Goal: Task Accomplishment & Management: Use online tool/utility

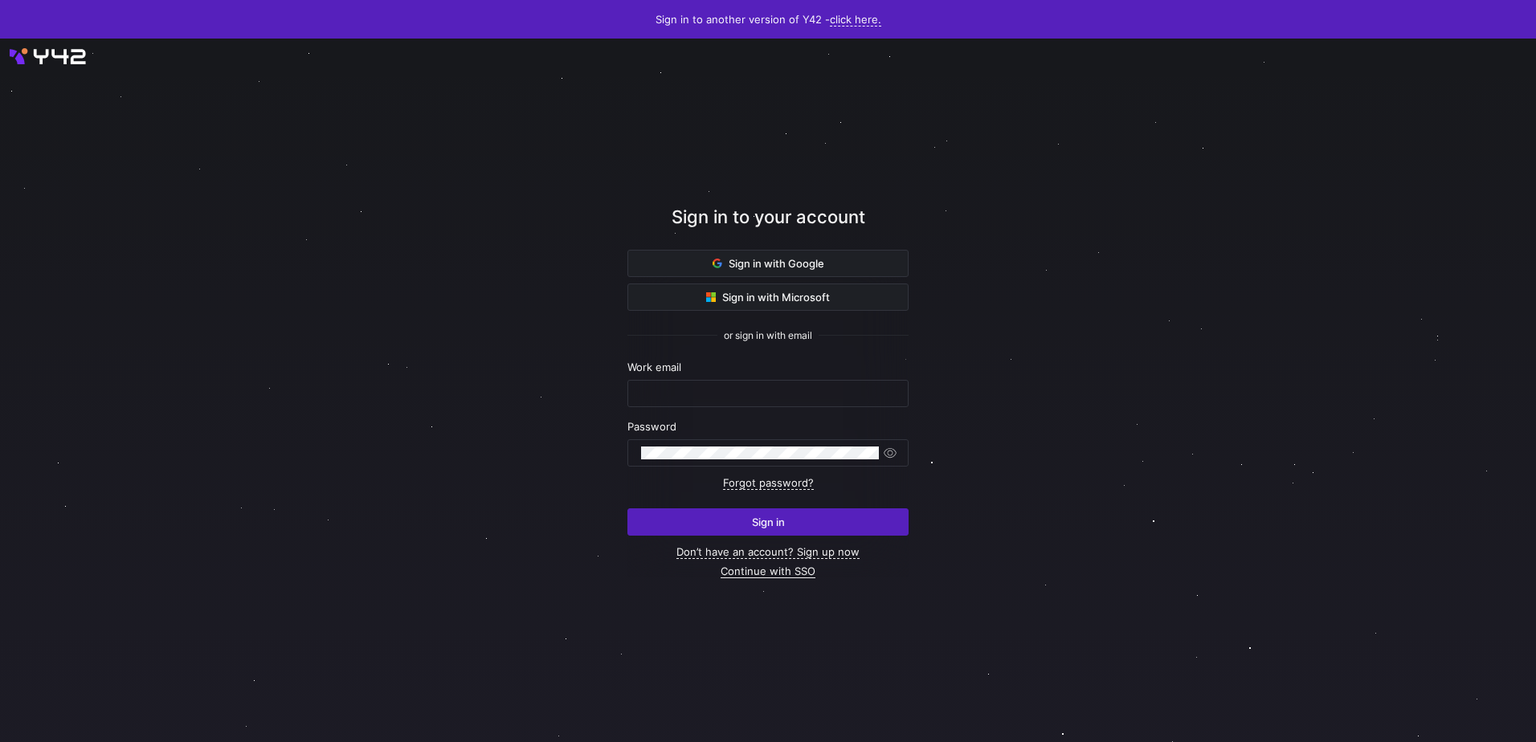
click at [782, 574] on link "Continue with SSO" at bounding box center [768, 572] width 95 height 14
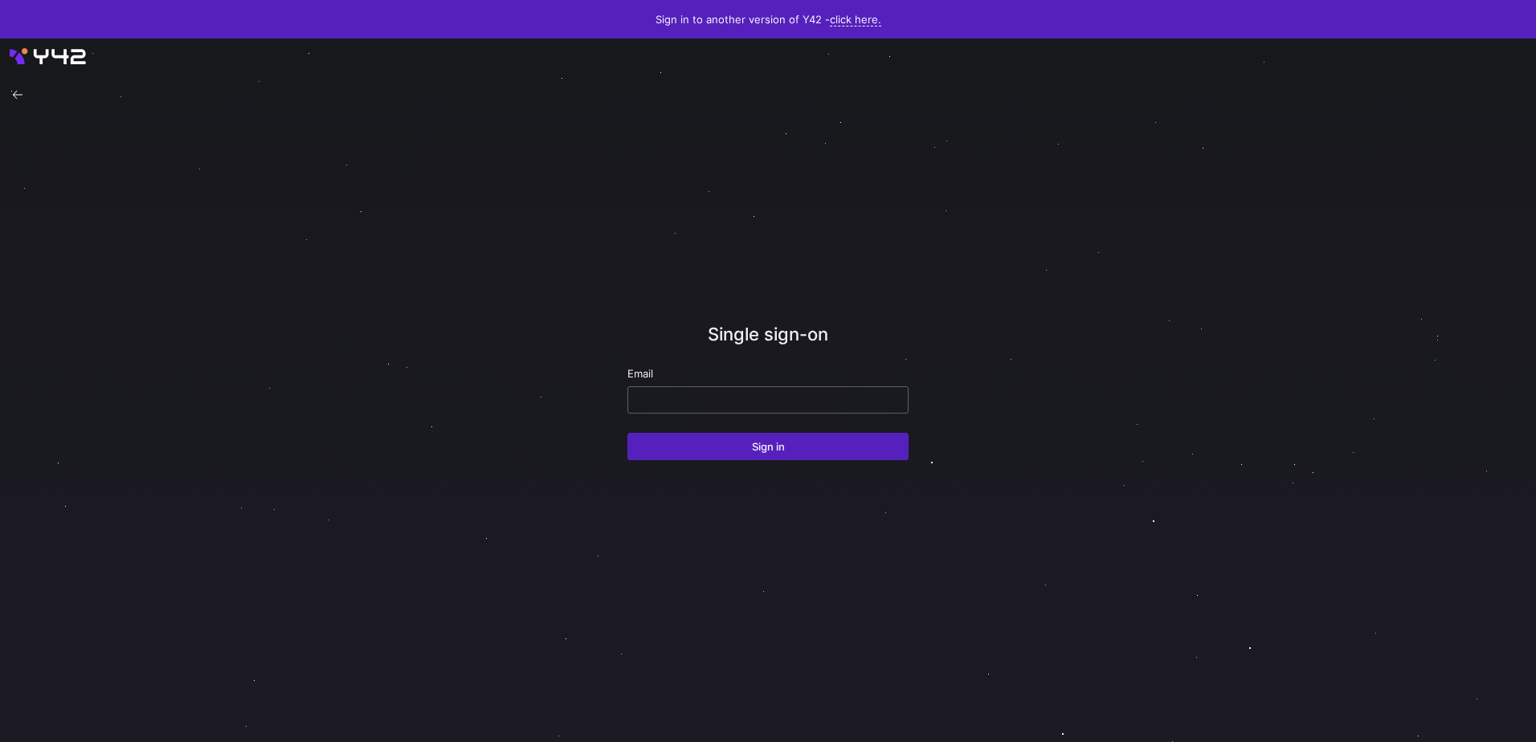
click at [659, 399] on input "email" at bounding box center [768, 400] width 254 height 13
type input "[PERSON_NAME][EMAIL_ADDRESS][DOMAIN_NAME]"
click at [627, 433] on button "Sign in" at bounding box center [767, 446] width 281 height 27
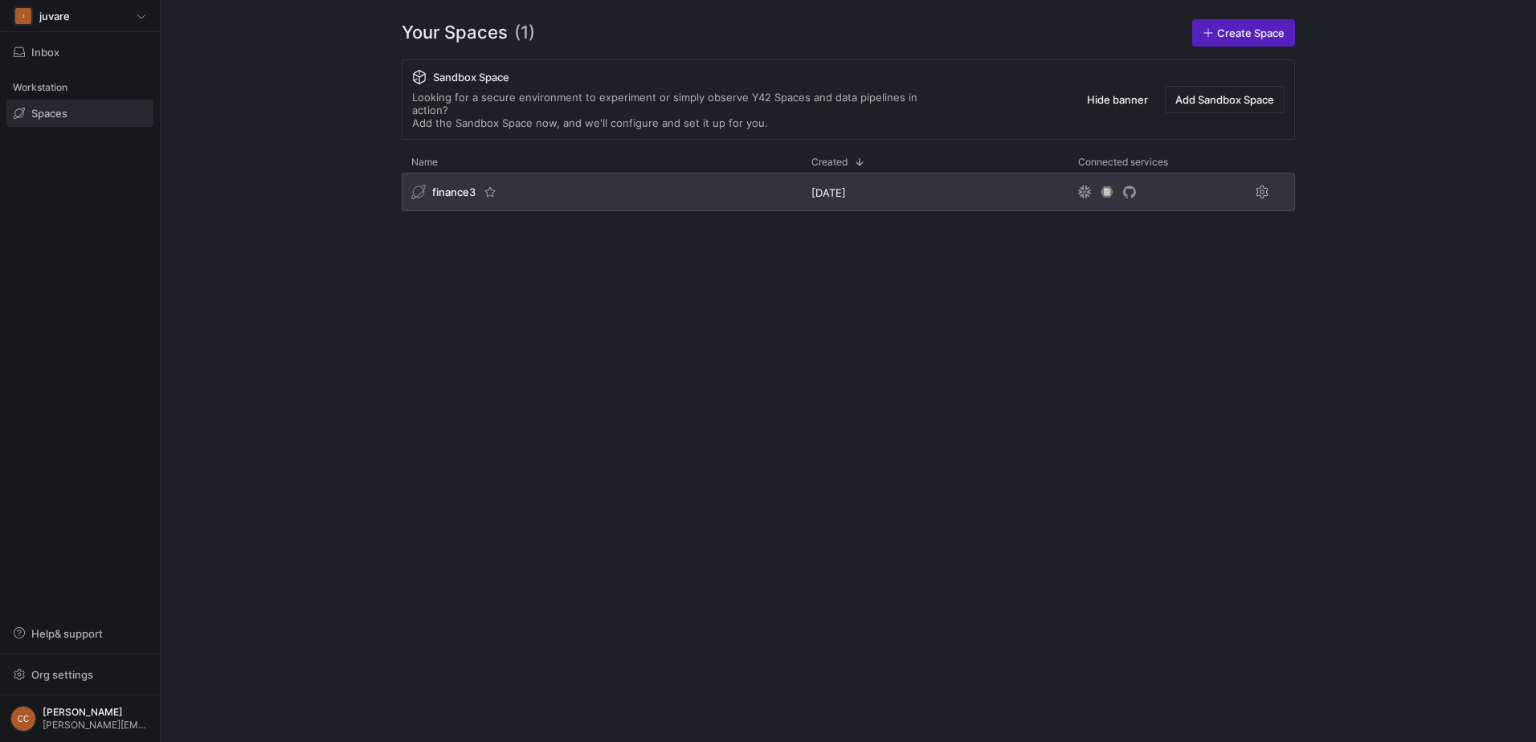
click at [441, 173] on div "finance3" at bounding box center [602, 192] width 400 height 39
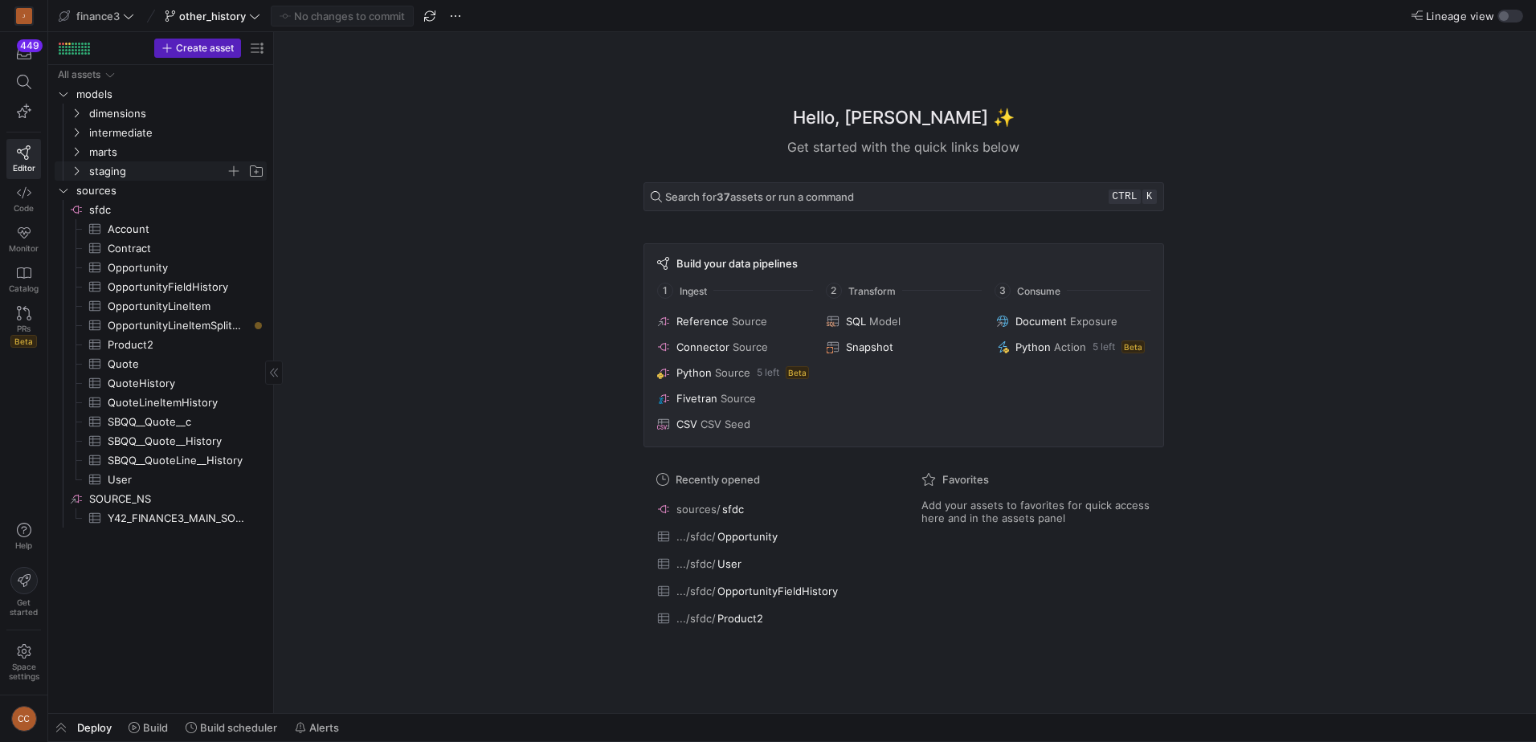
click at [86, 165] on span "staging" at bounding box center [167, 171] width 198 height 18
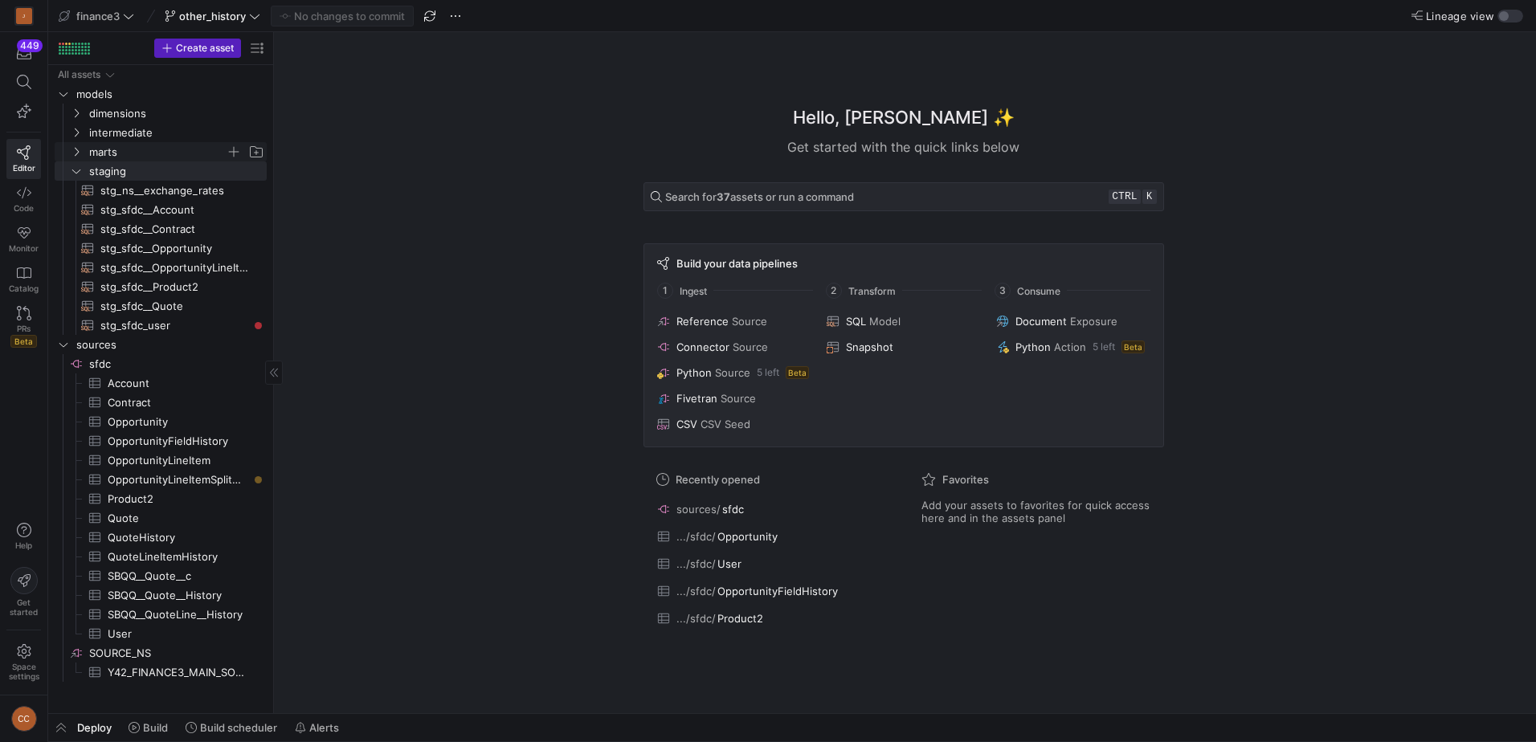
click at [96, 150] on span "marts" at bounding box center [157, 152] width 137 height 18
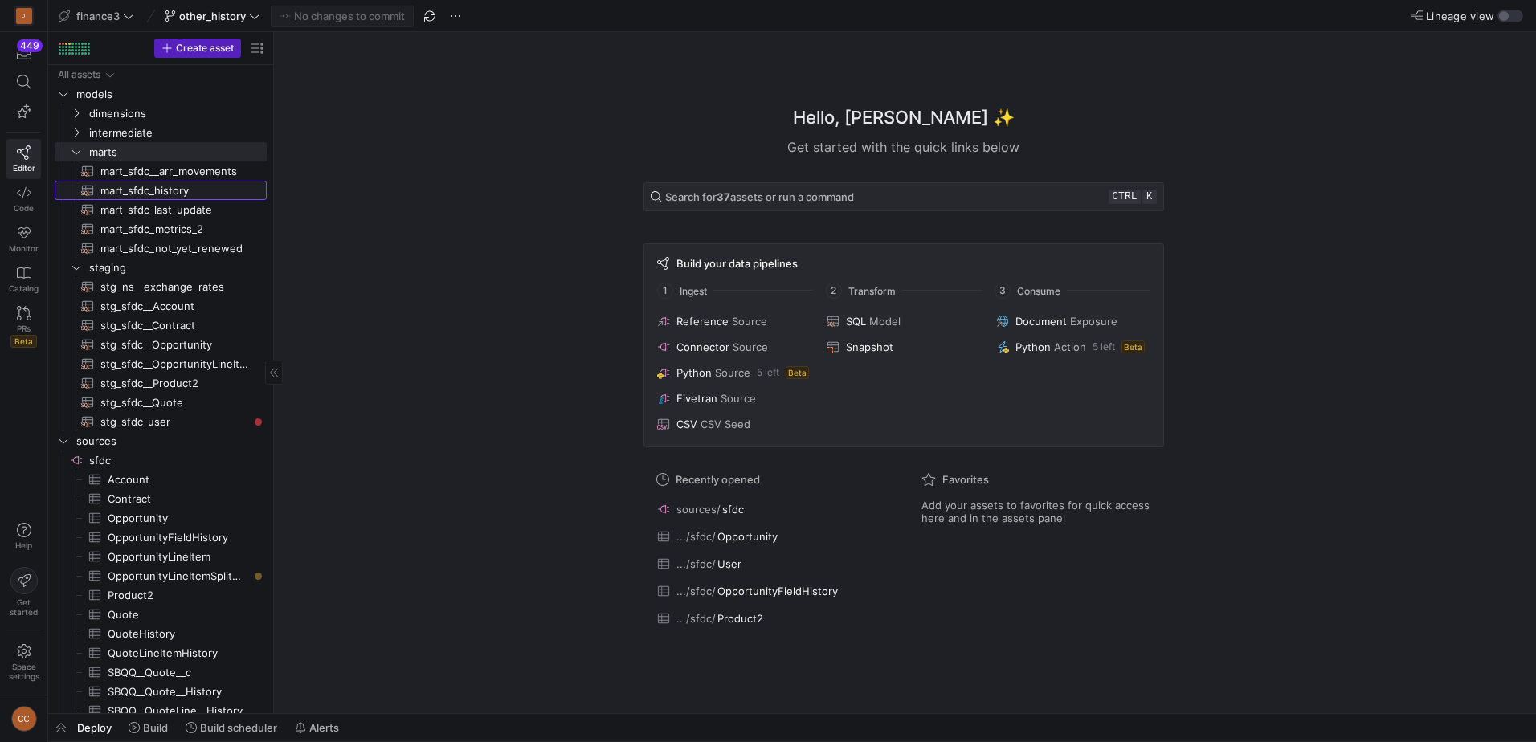
click at [151, 191] on span "mart_sfdc_history​​​​​​​​​​" at bounding box center [174, 191] width 148 height 18
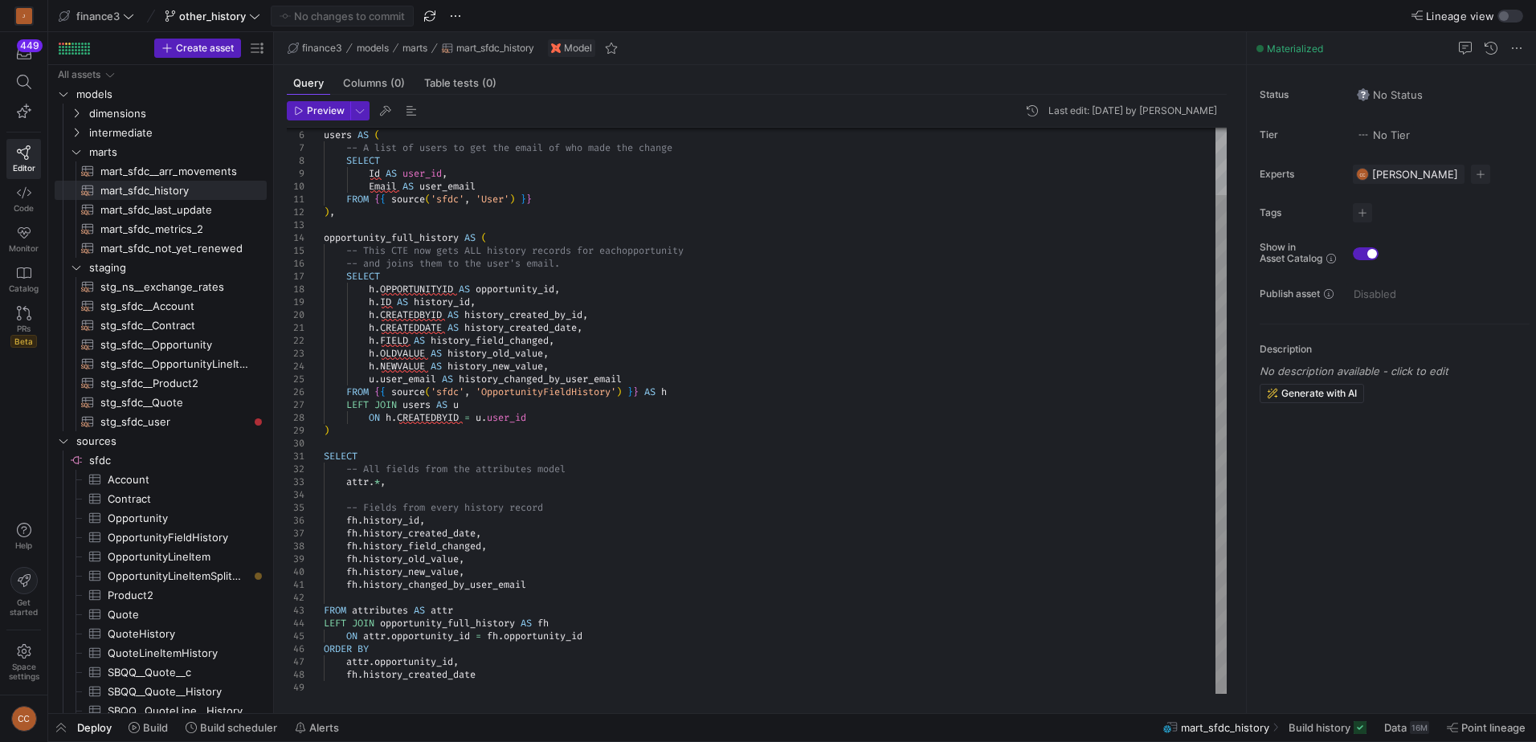
click at [667, 345] on div "users AS ( -- A list of users to get the email of who made th e change SELECT I…" at bounding box center [775, 372] width 903 height 643
click at [133, 171] on span "mart_sfdc__arr_movements​​​​​​​​​​" at bounding box center [174, 171] width 148 height 18
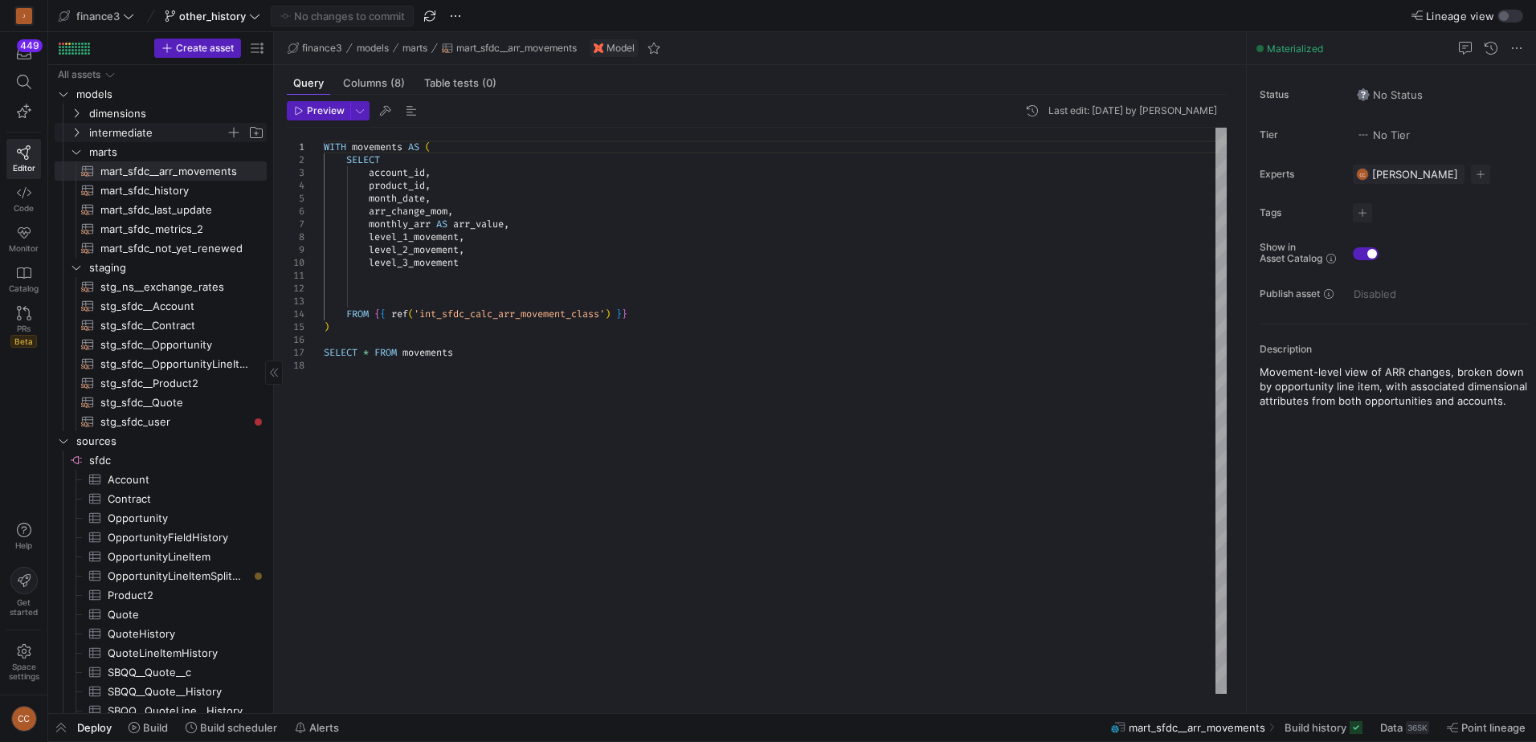
click at [80, 131] on icon "Press SPACE to select this row." at bounding box center [76, 133] width 11 height 10
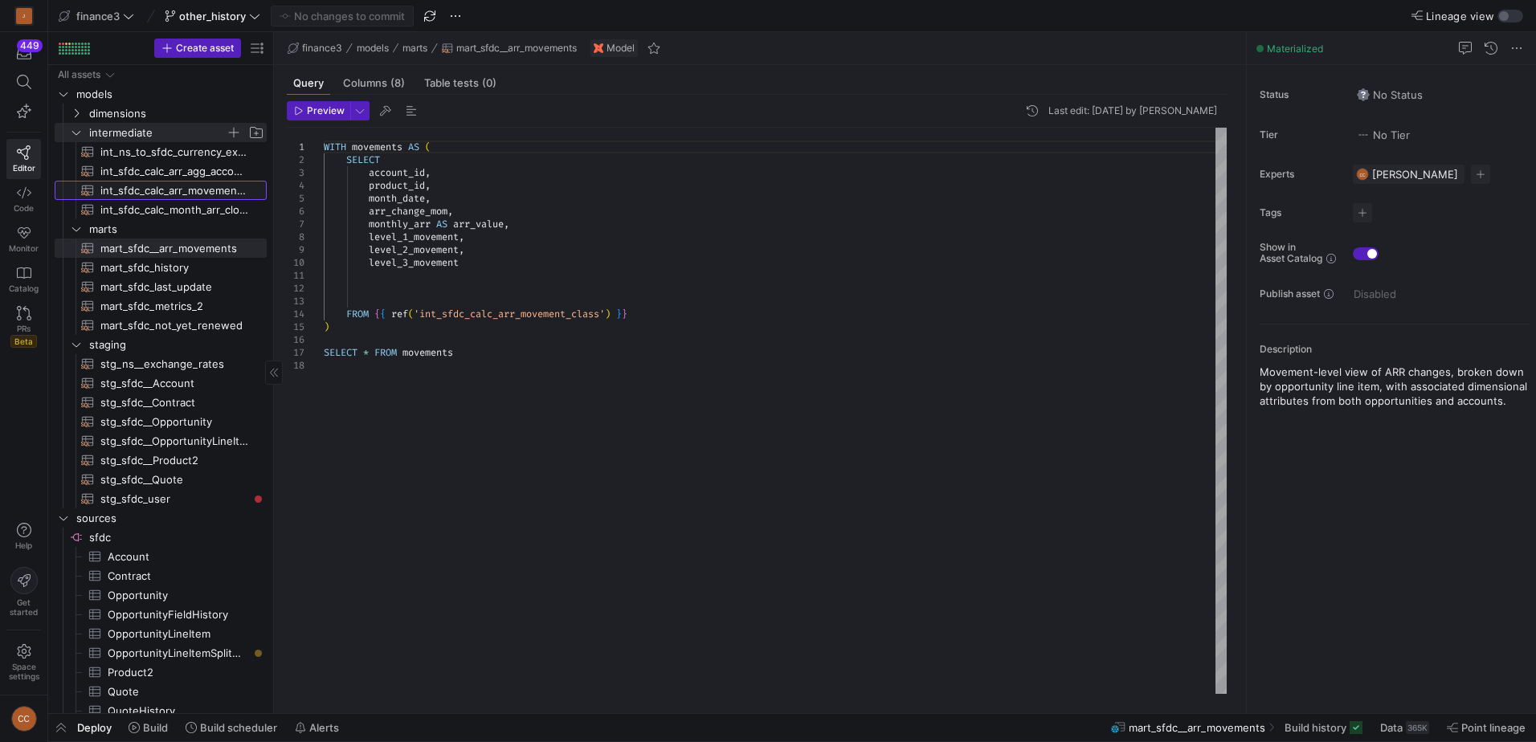
click at [171, 183] on span "int_sfdc_calc_arr_movement_class​​​​​​​​​​" at bounding box center [174, 191] width 148 height 18
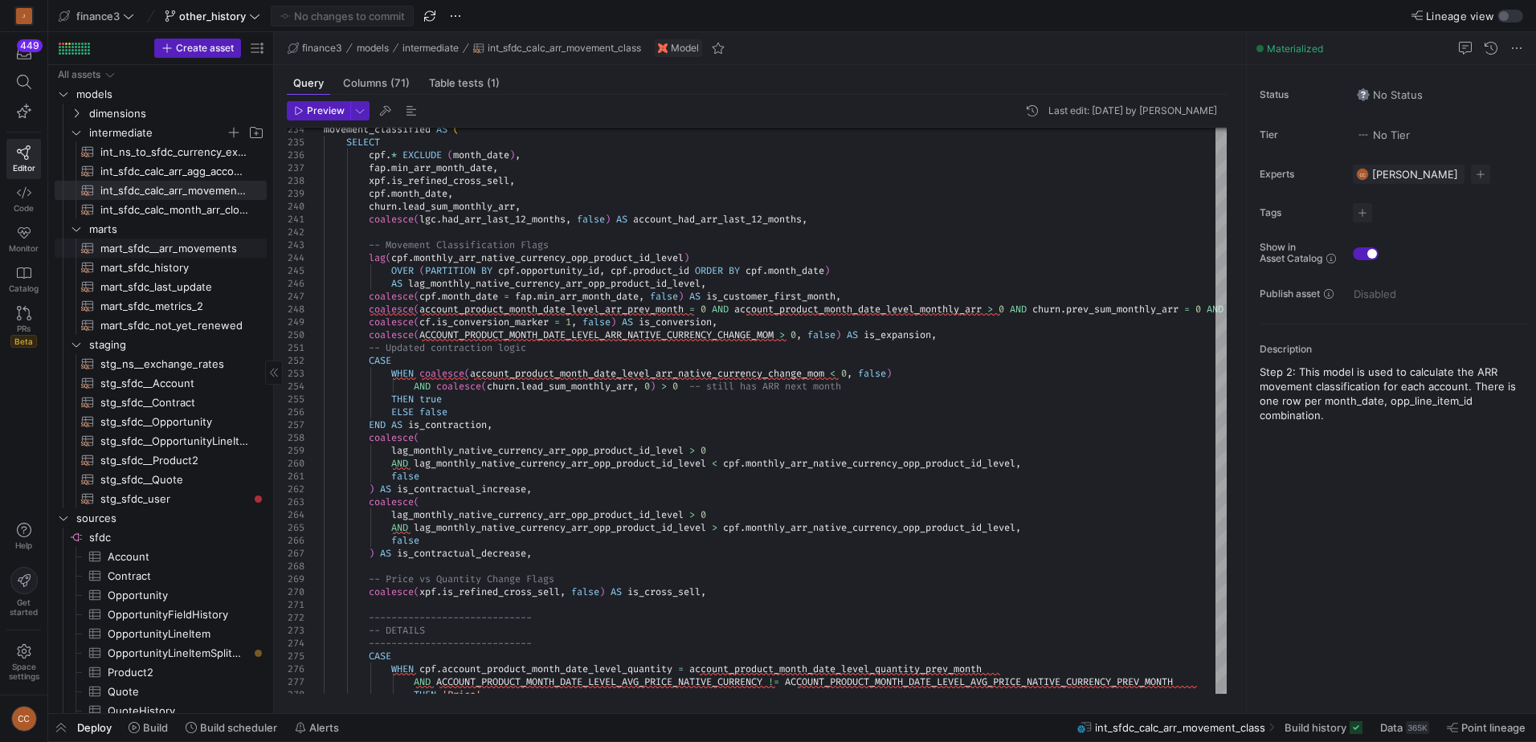
click at [188, 245] on span "mart_sfdc__arr_movements​​​​​​​​​​" at bounding box center [174, 248] width 148 height 18
type textarea "WITH movements AS ( SELECT account_id, product_id, month_date, arr_change_mom, …"
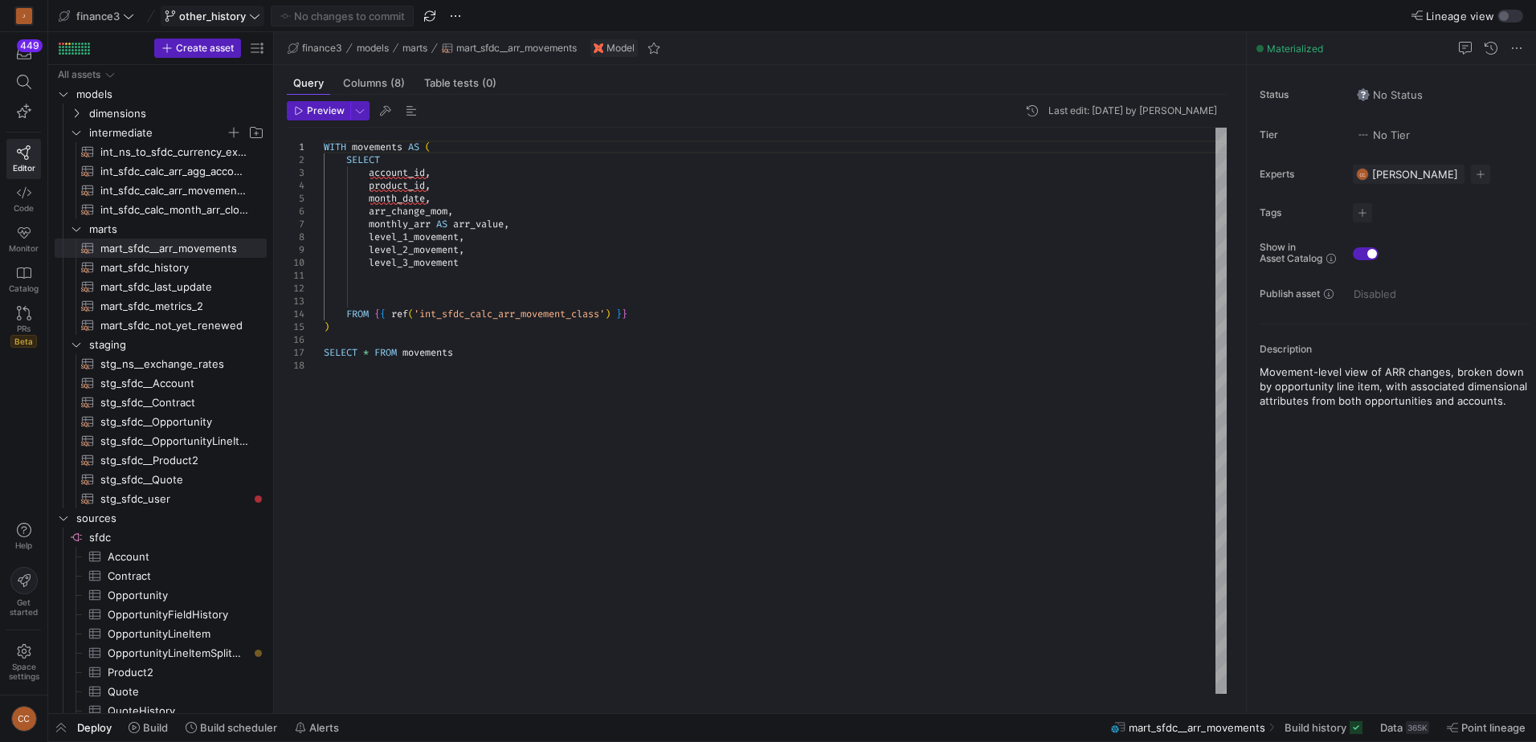
click at [247, 18] on span "other_history" at bounding box center [213, 16] width 96 height 13
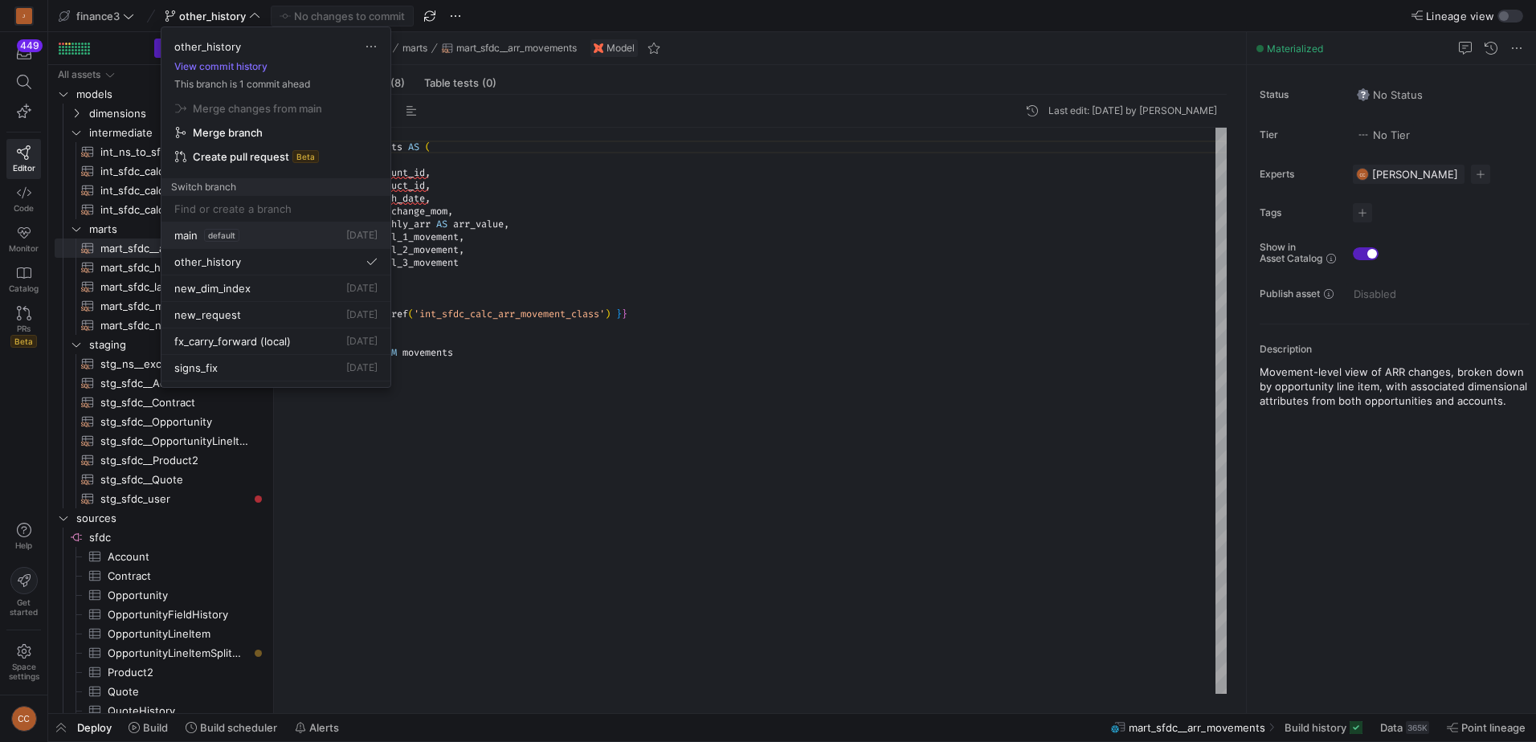
click at [251, 241] on div "main default 11 Aug 2025" at bounding box center [275, 235] width 203 height 13
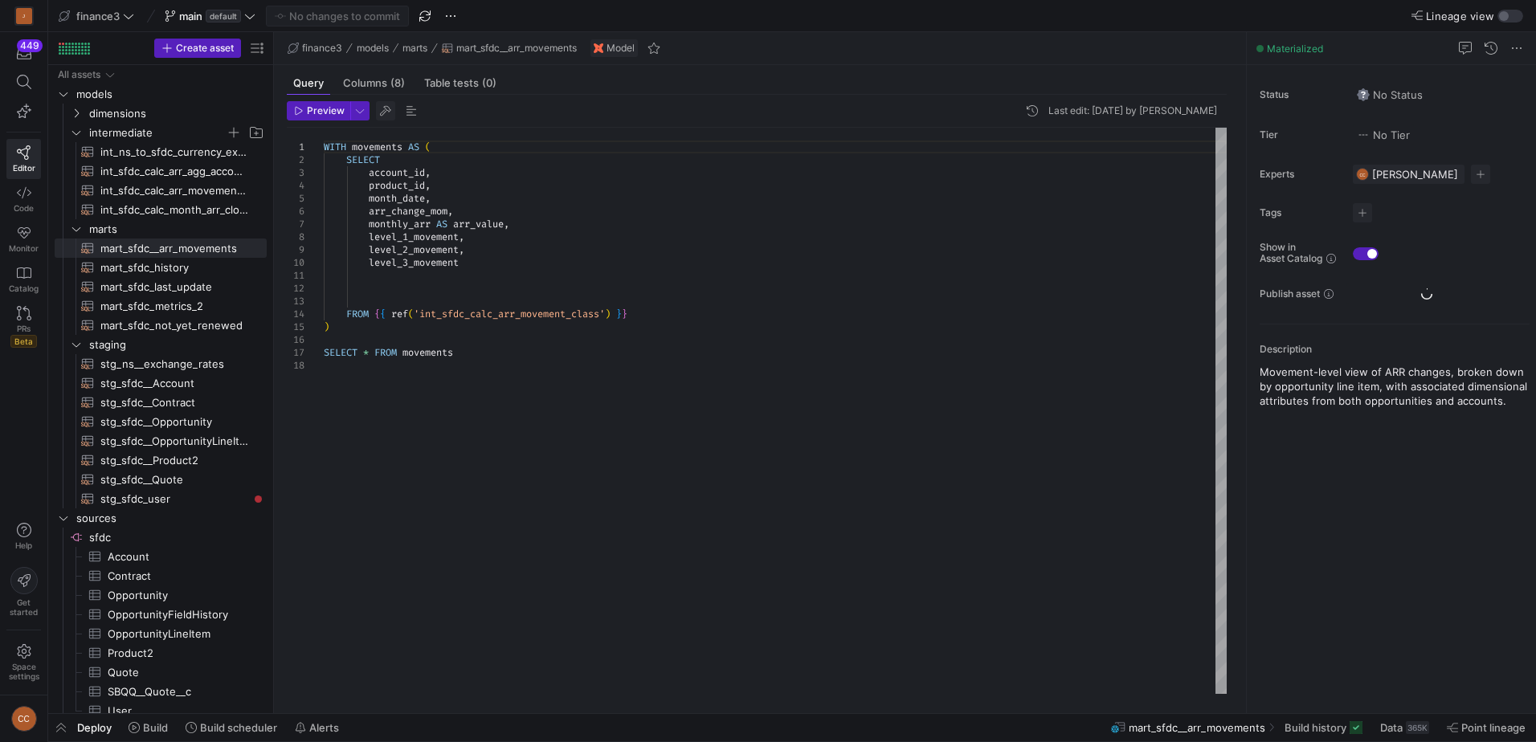
click at [390, 106] on span "button" at bounding box center [385, 110] width 19 height 19
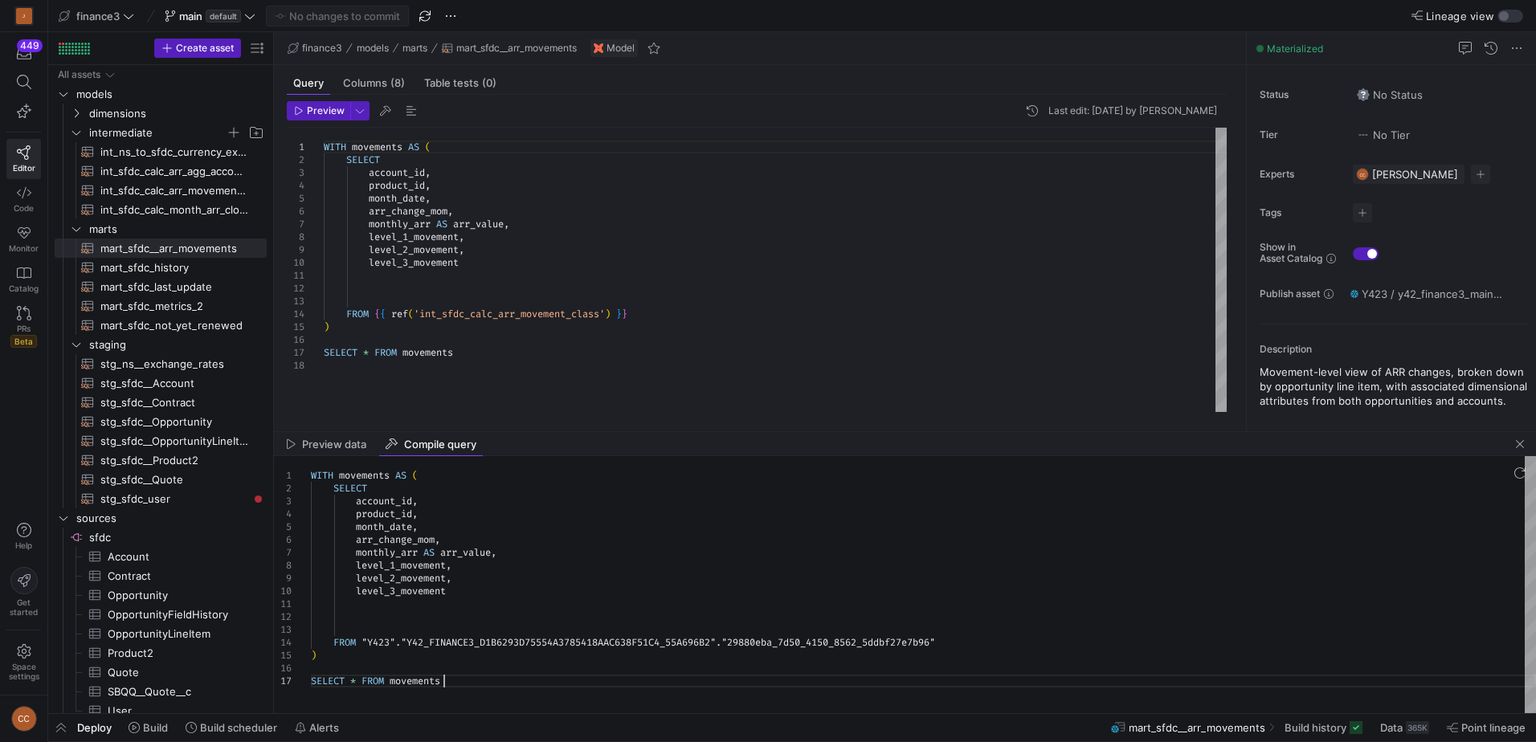
type textarea "WITH movements AS ( SELECT account_id, product_id, month_date, arr_change_mom, …"
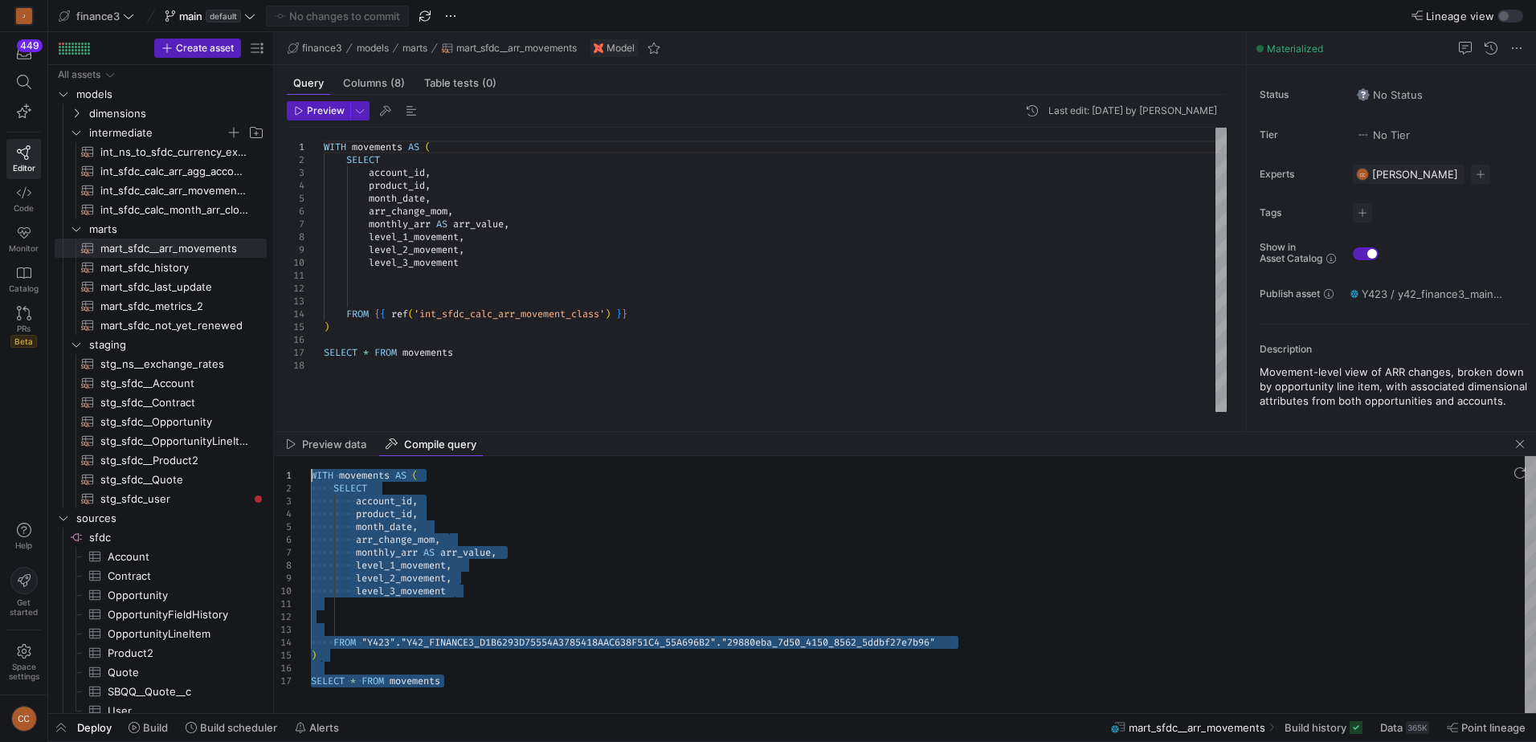
drag, startPoint x: 453, startPoint y: 694, endPoint x: 266, endPoint y: 407, distance: 342.5
click at [311, 456] on div "WITH movements AS ( SELECT account_id , product_id , month_date , arr_change_mo…" at bounding box center [923, 584] width 1225 height 257
click at [162, 193] on span "int_sfdc_calc_arr_movement_class​​​​​​​​​​" at bounding box center [174, 191] width 148 height 18
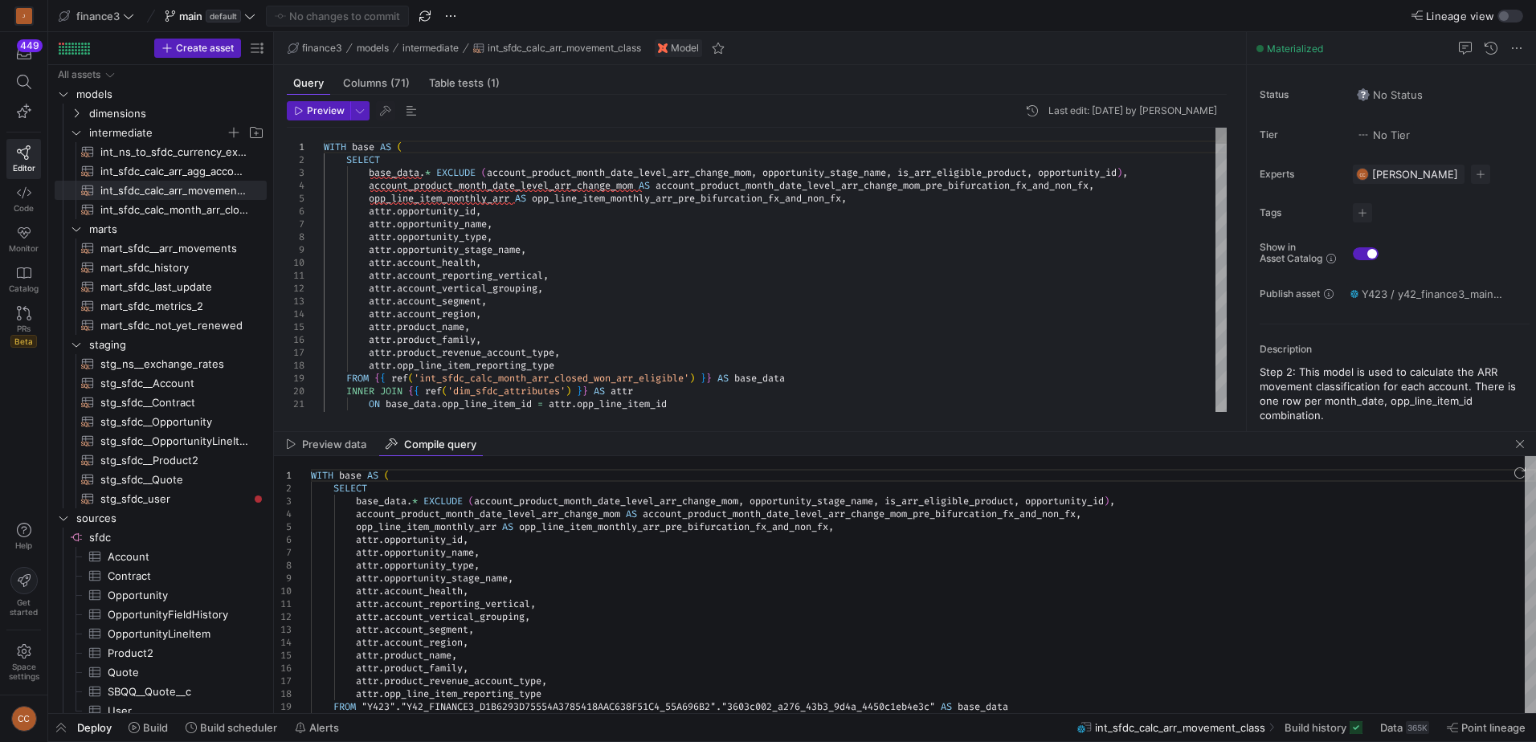
type textarea "attr.account_reporting_vertical, attr.account_vertical_grouping, attr.account_s…"
click at [1522, 447] on span "button" at bounding box center [1519, 444] width 19 height 19
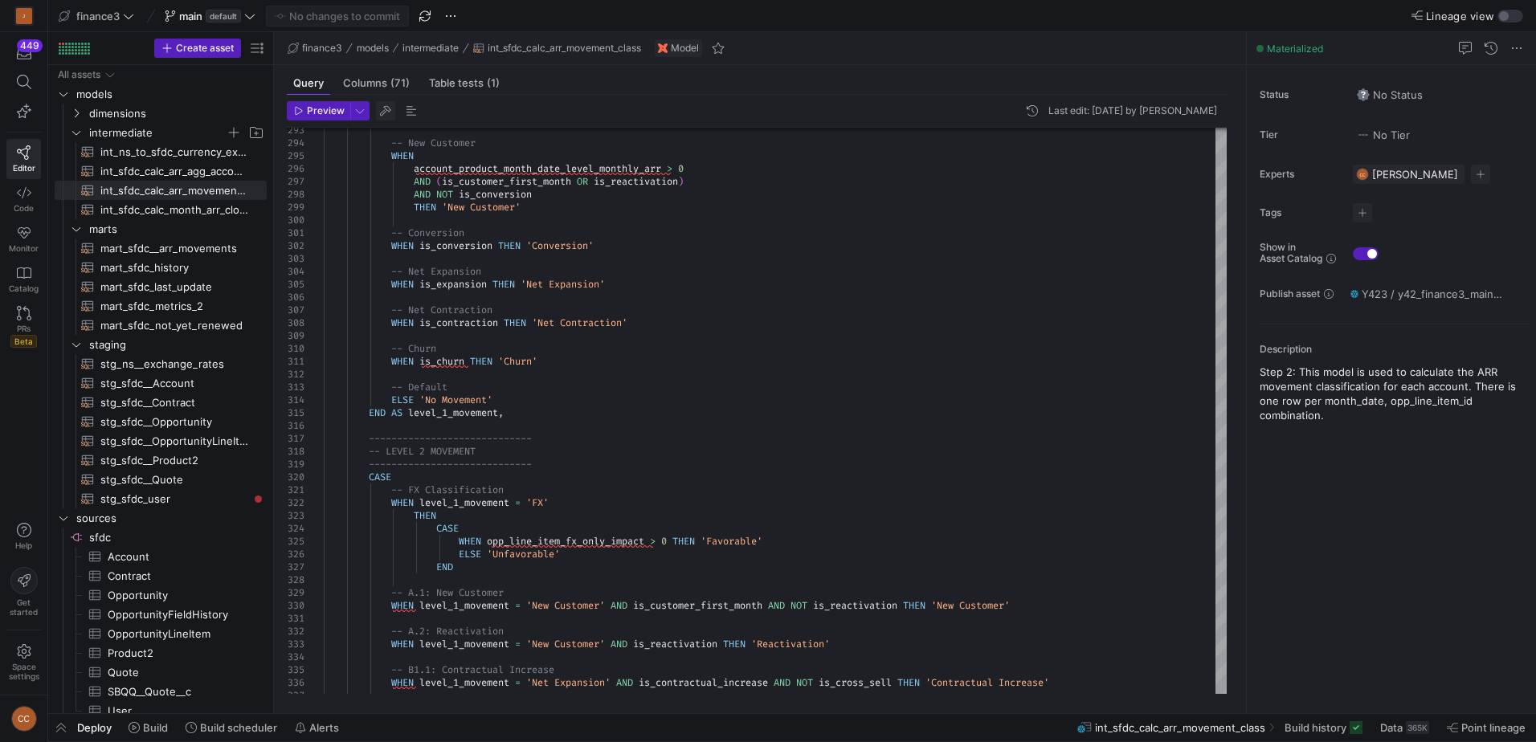
click at [386, 108] on span "button" at bounding box center [385, 110] width 19 height 19
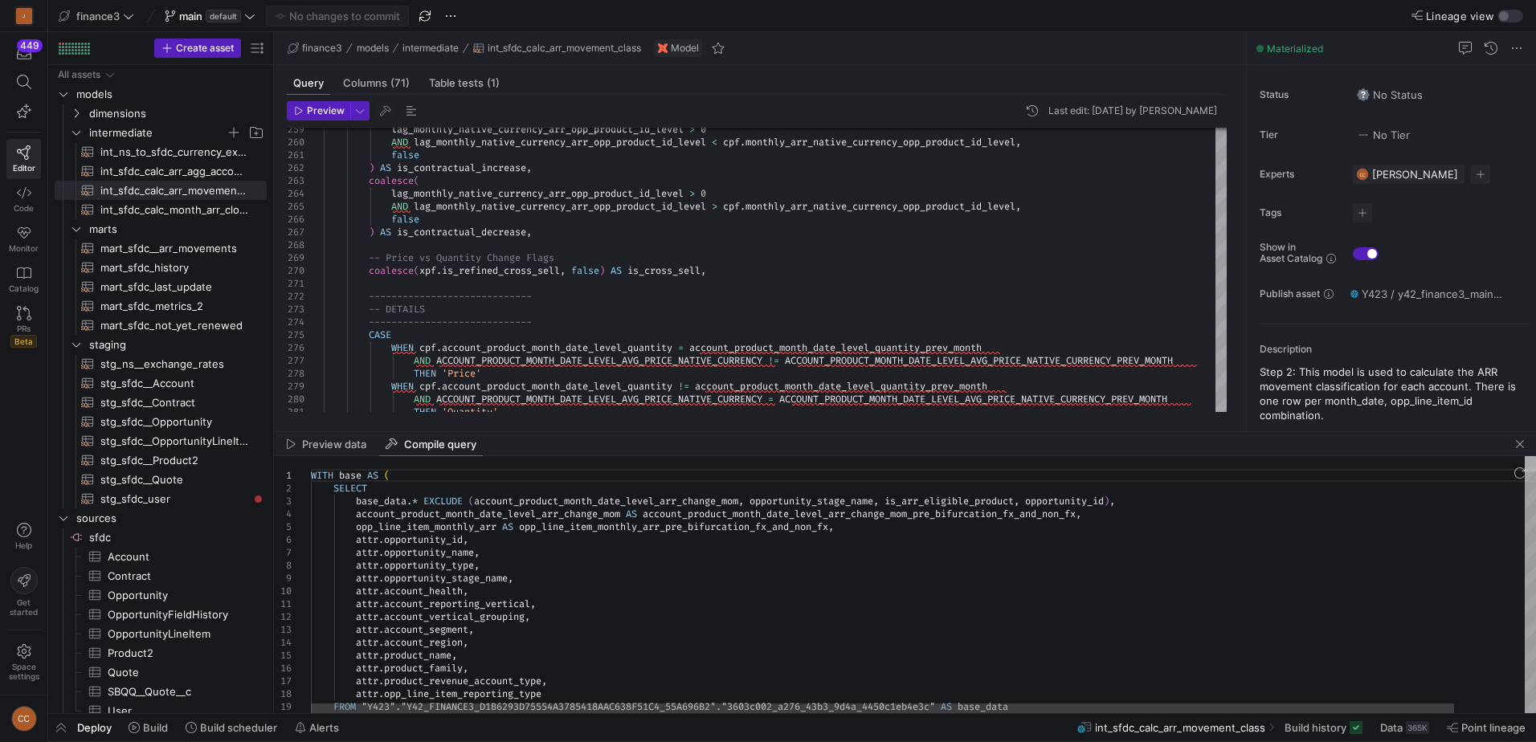
click at [1525, 456] on div at bounding box center [1530, 464] width 11 height 16
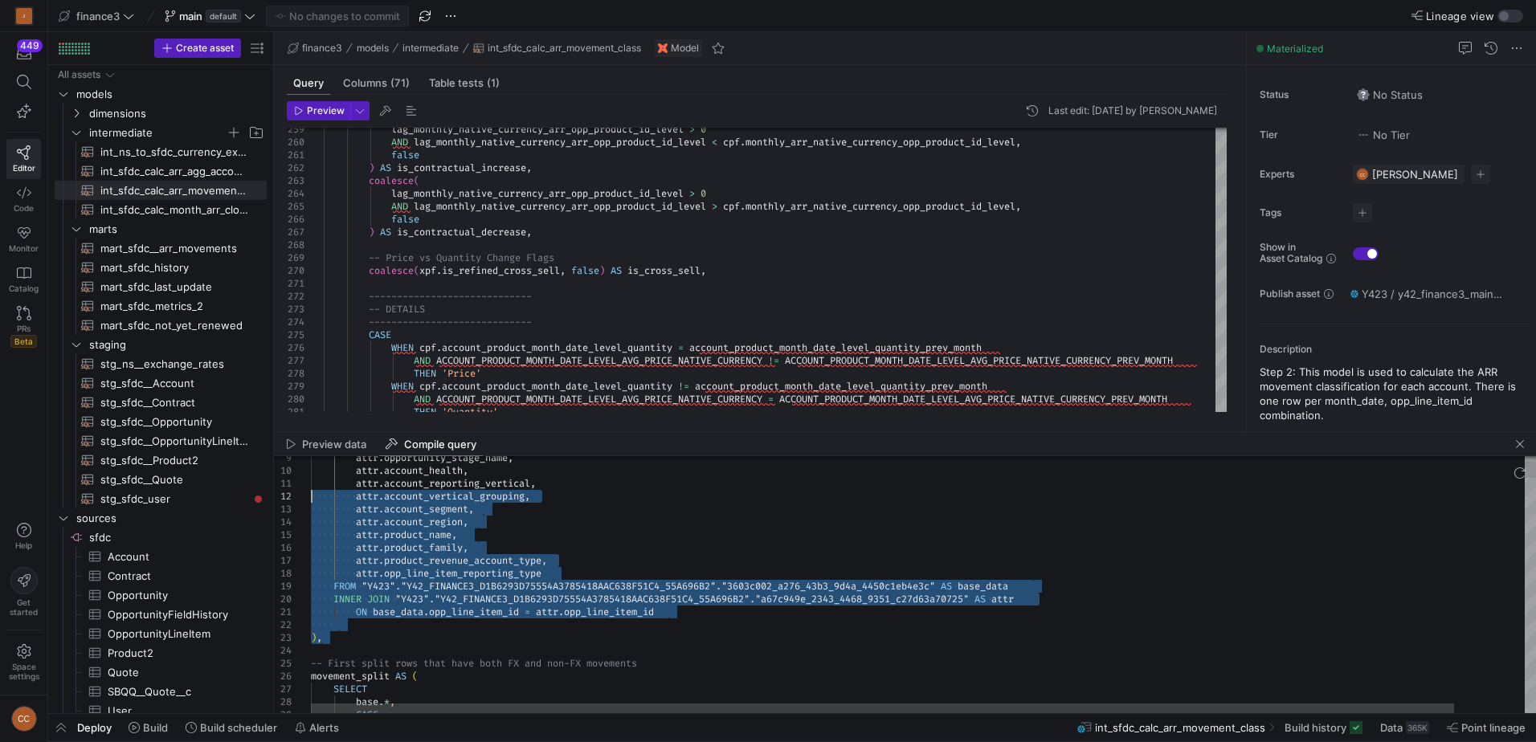
type textarea "WITH base AS ( SELECT base_data.* EXCLUDE (account_product_month_date_level_arr…"
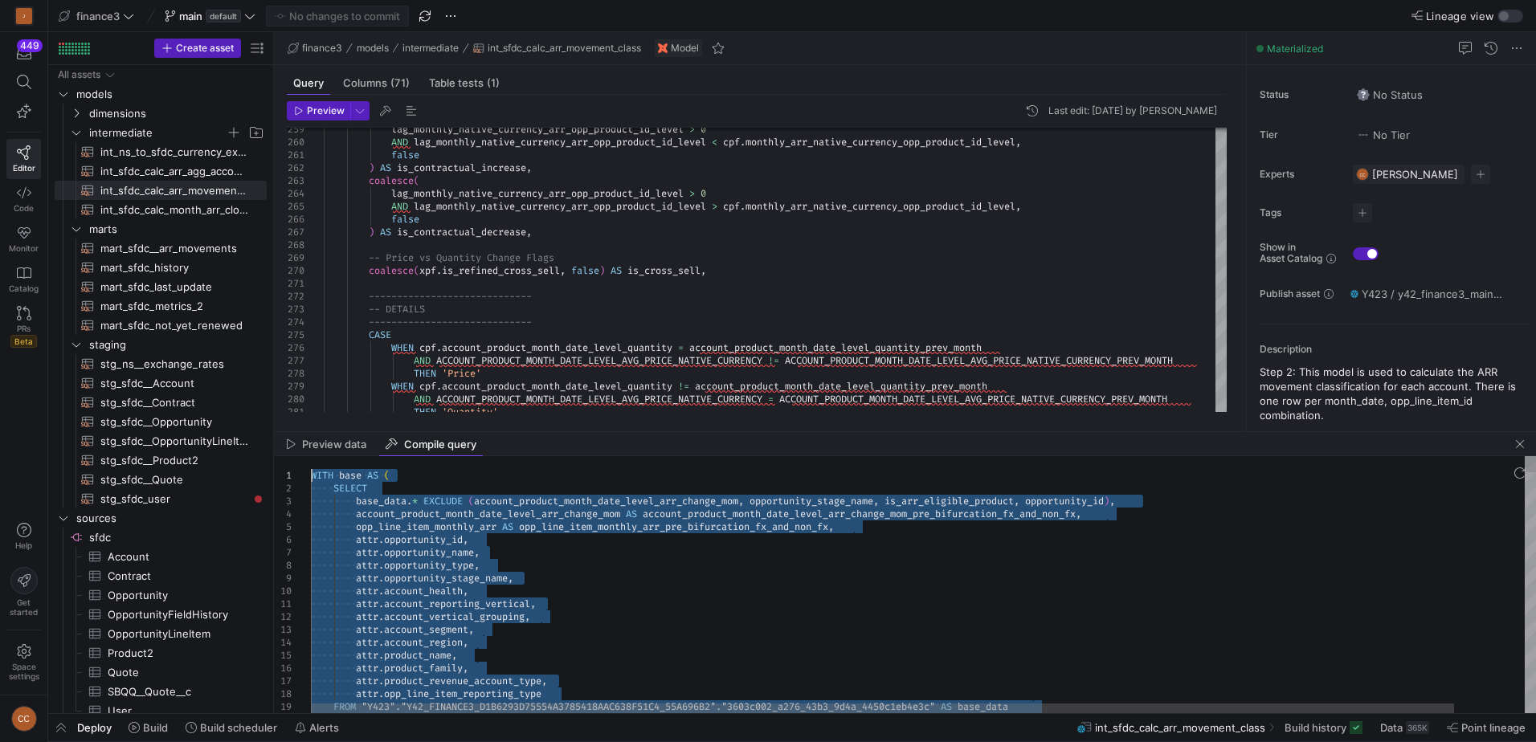
drag, startPoint x: 331, startPoint y: 638, endPoint x: 279, endPoint y: 348, distance: 294.7
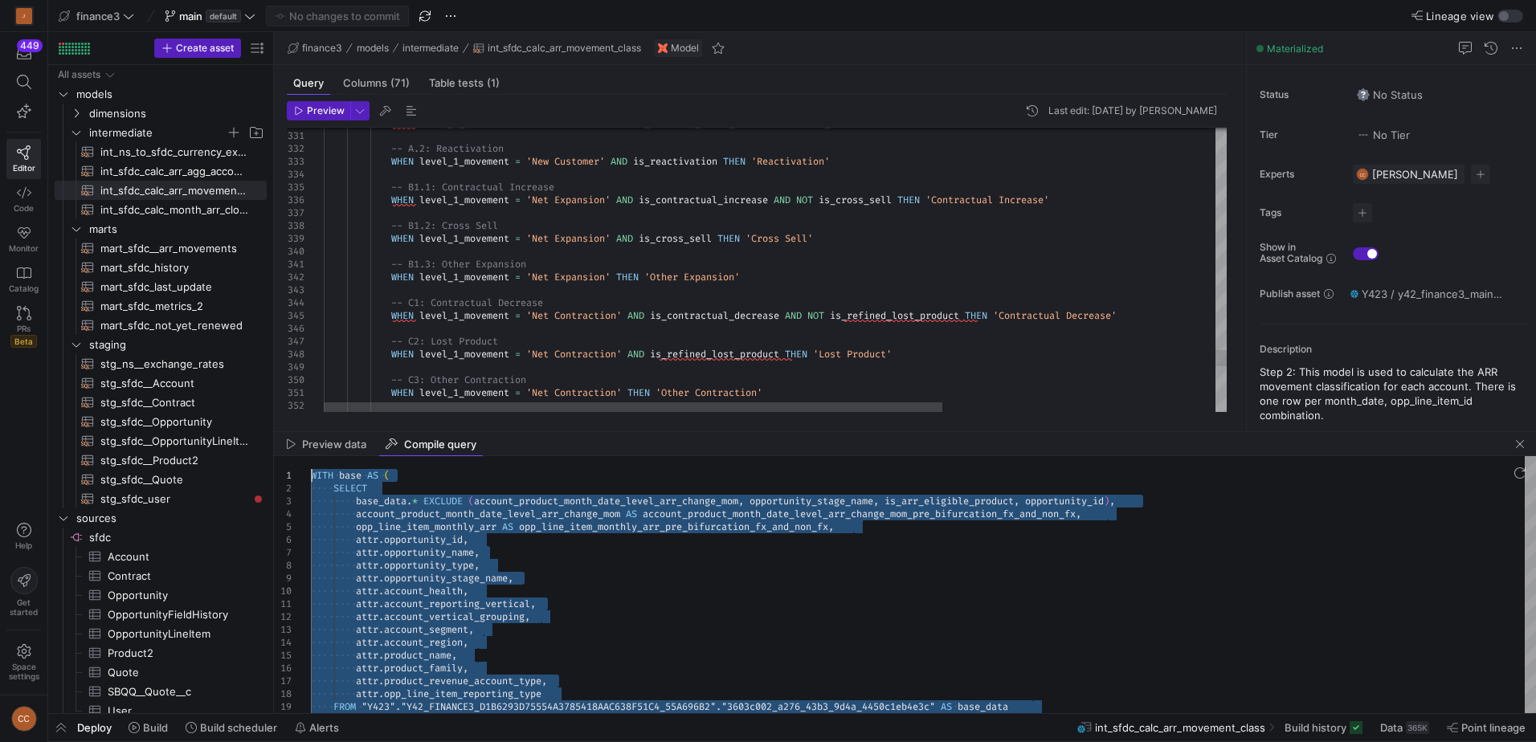
type textarea "-- B1.3: Other Expansion WHEN level_1_movement = 'Net Expansion' THEN 'Other Ex…"
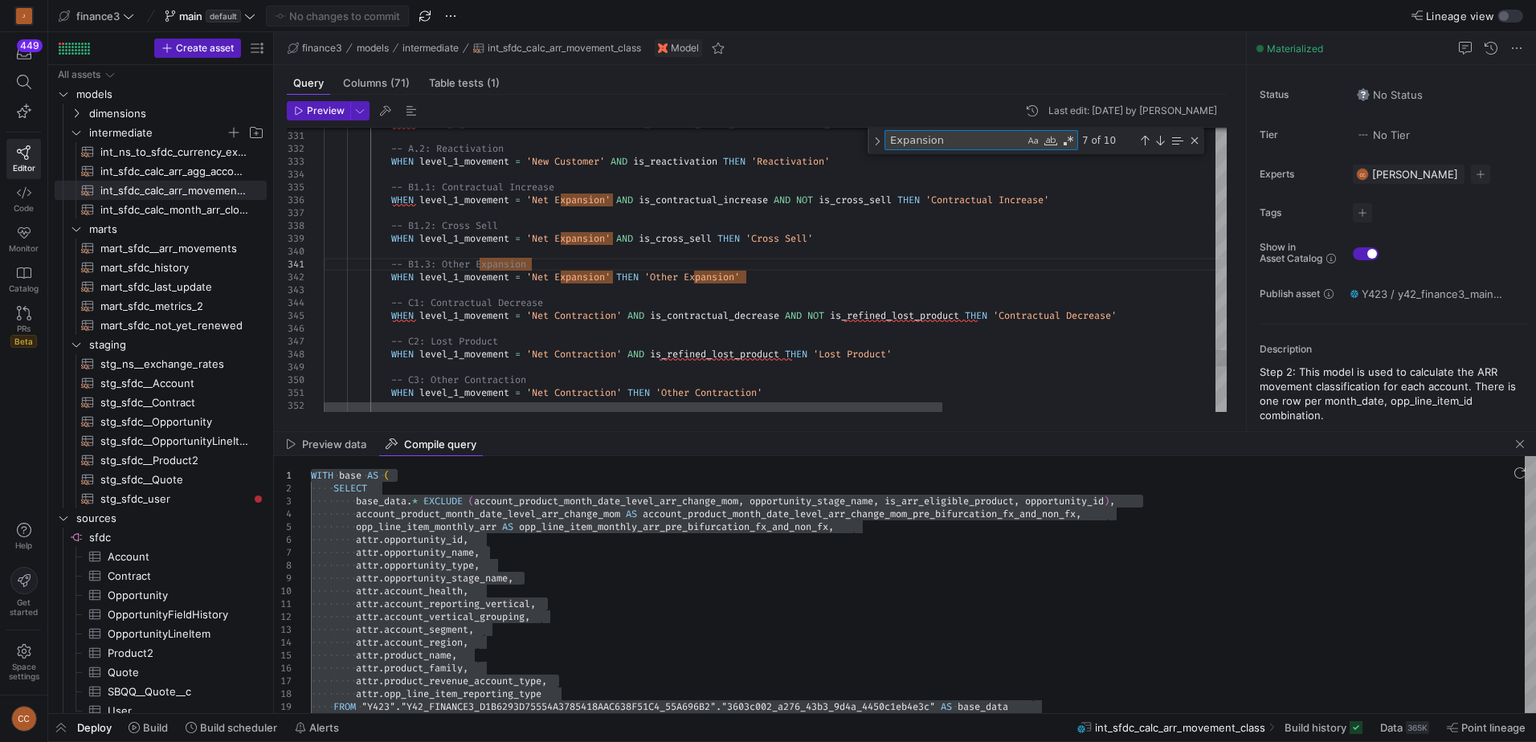
type textarea "d"
type textarea "attr.account_reporting_vertical, attr.account_vertical_grouping, attr.account_s…"
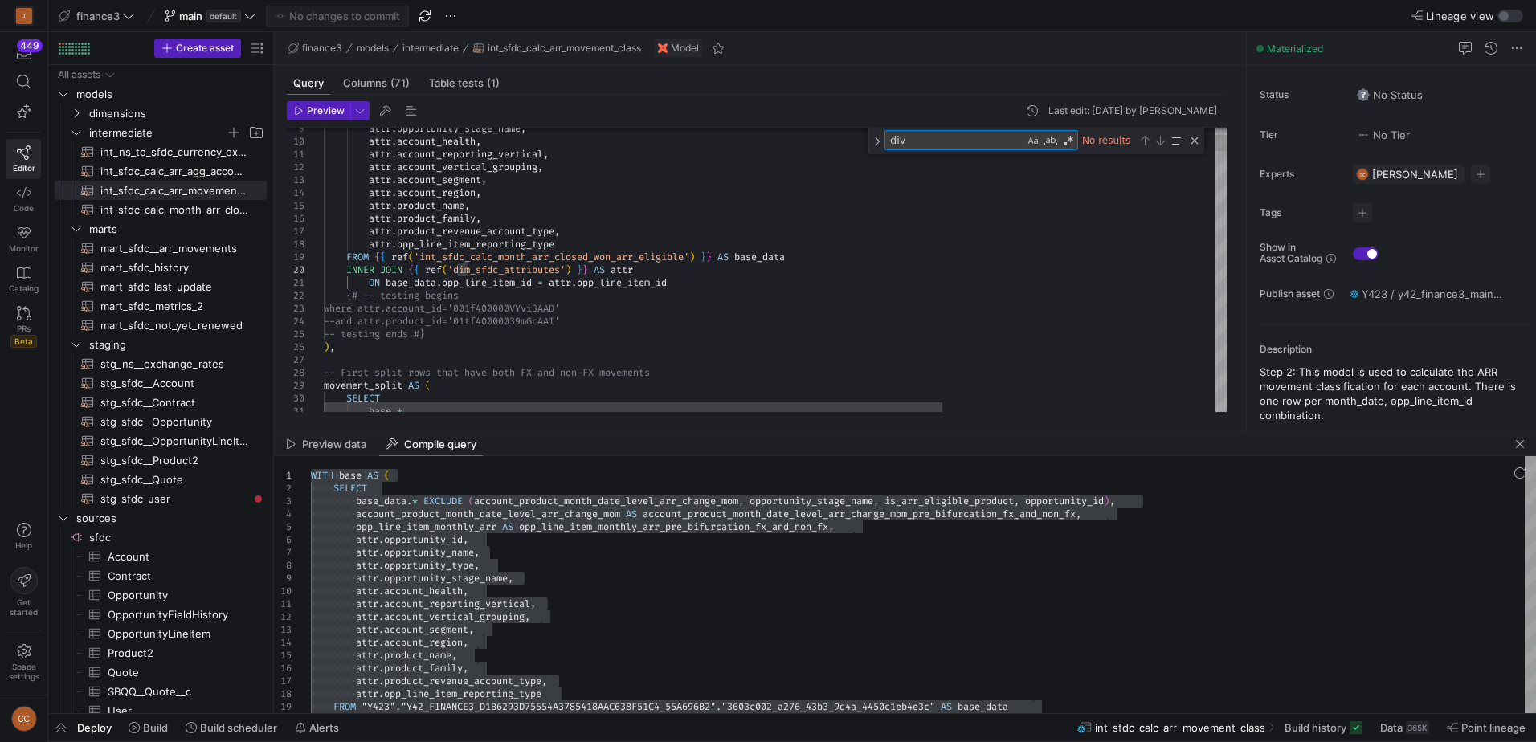
type textarea "di"
type textarea "-- B1.3: Other Expansion WHEN level_1_movement = 'Net Expansion' THEN 'Other Ex…"
type textarea "d"
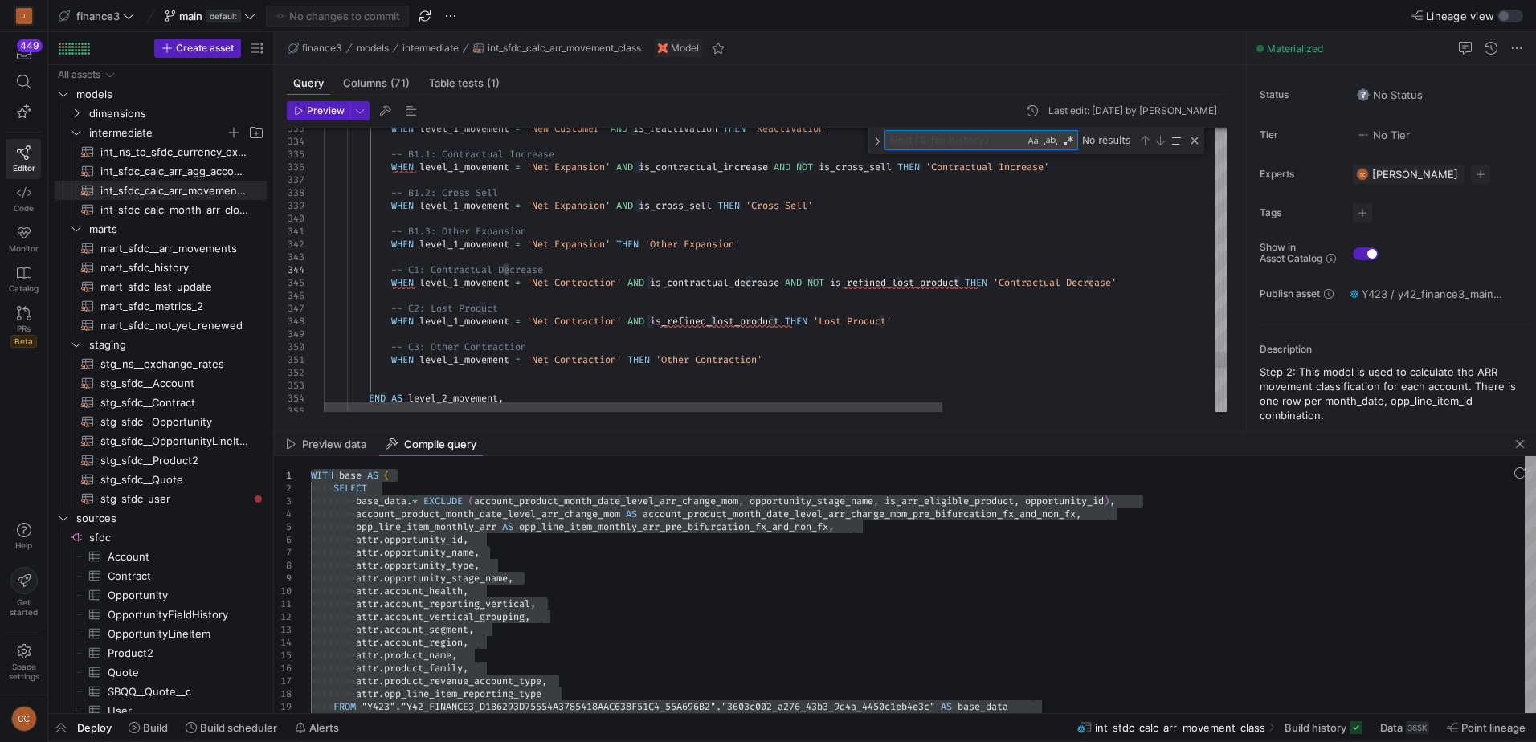
type textarea ", model as (SELECT * EXCLUDE (account_had_arr_last_12_months, account_product_m…"
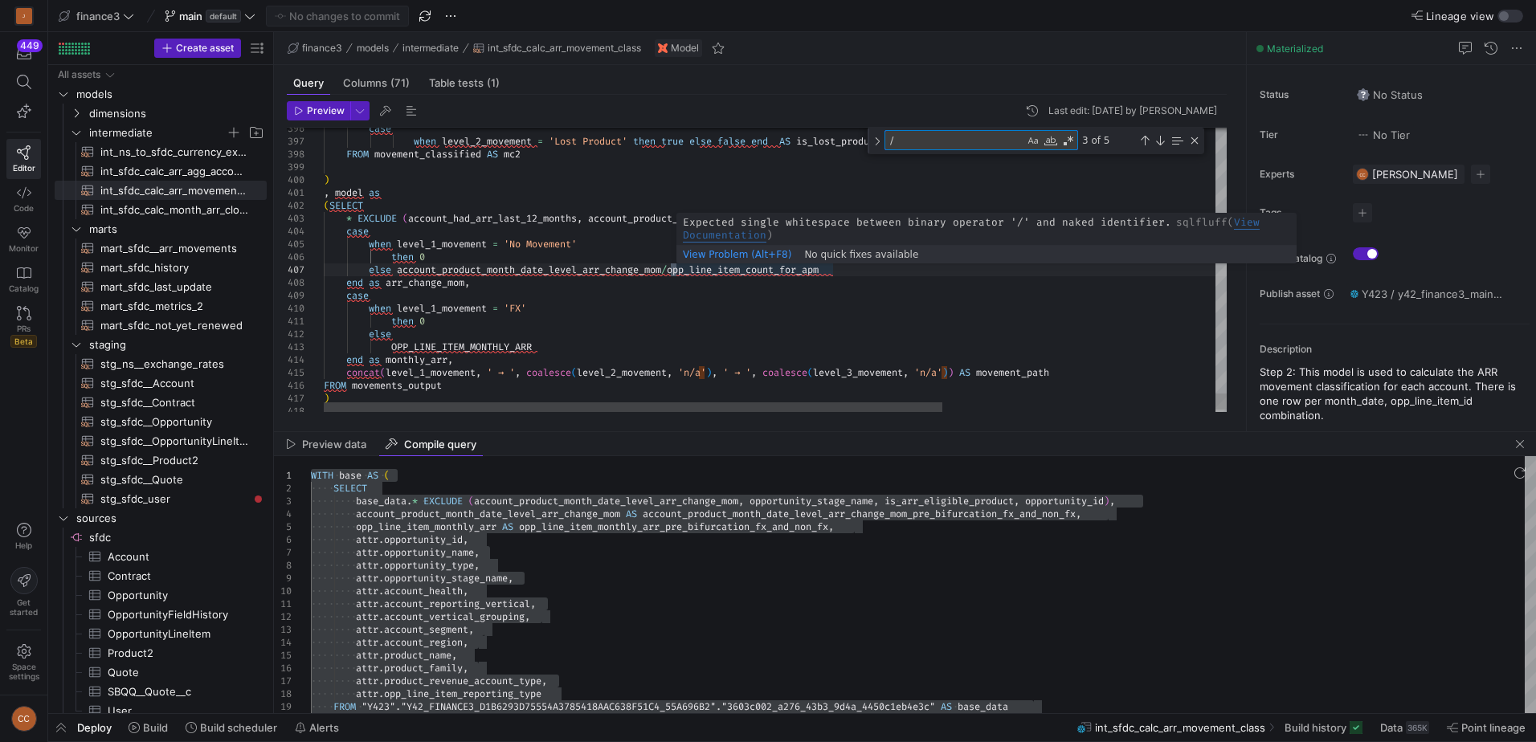
type textarea "/"
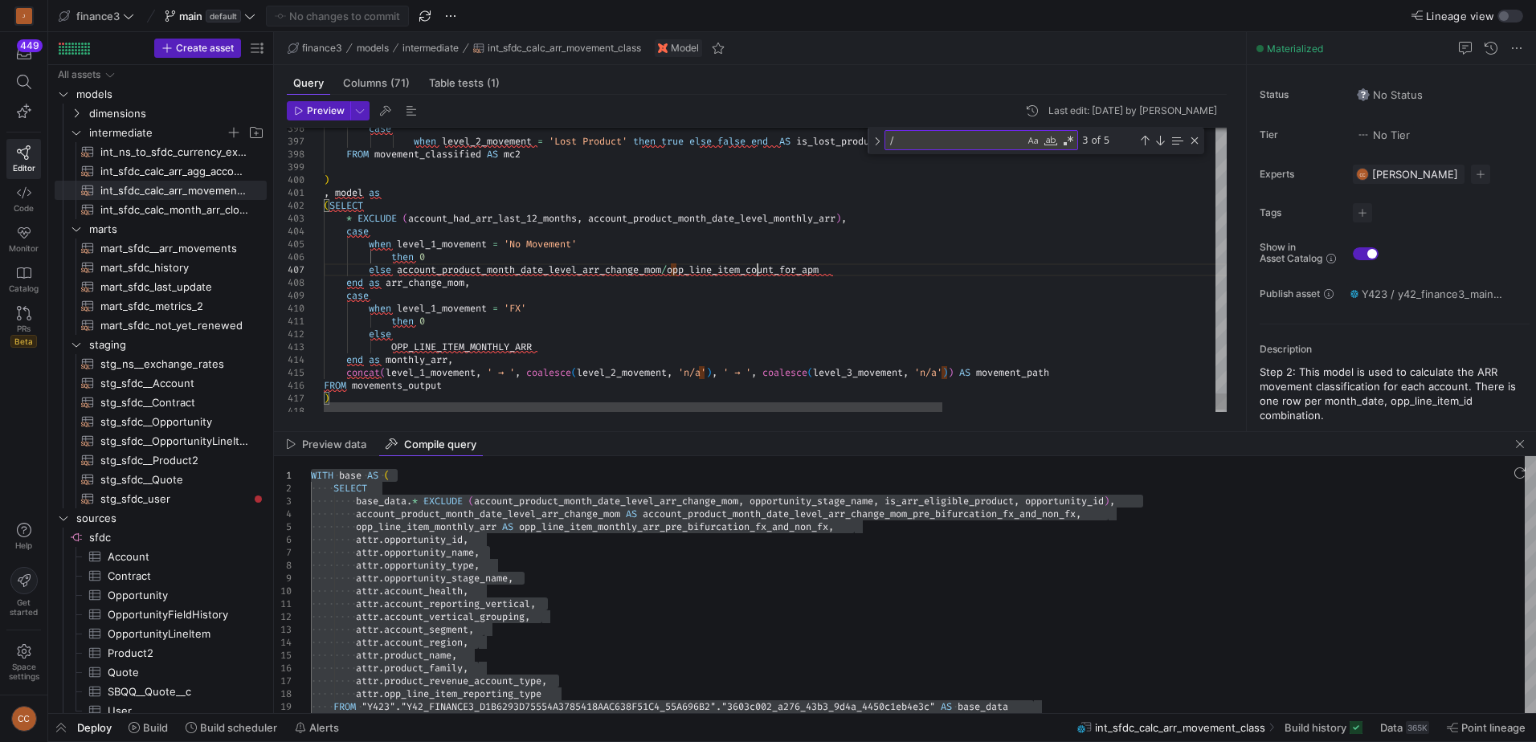
scroll to position [0, 0]
click at [963, 137] on textarea "/" at bounding box center [954, 140] width 139 height 18
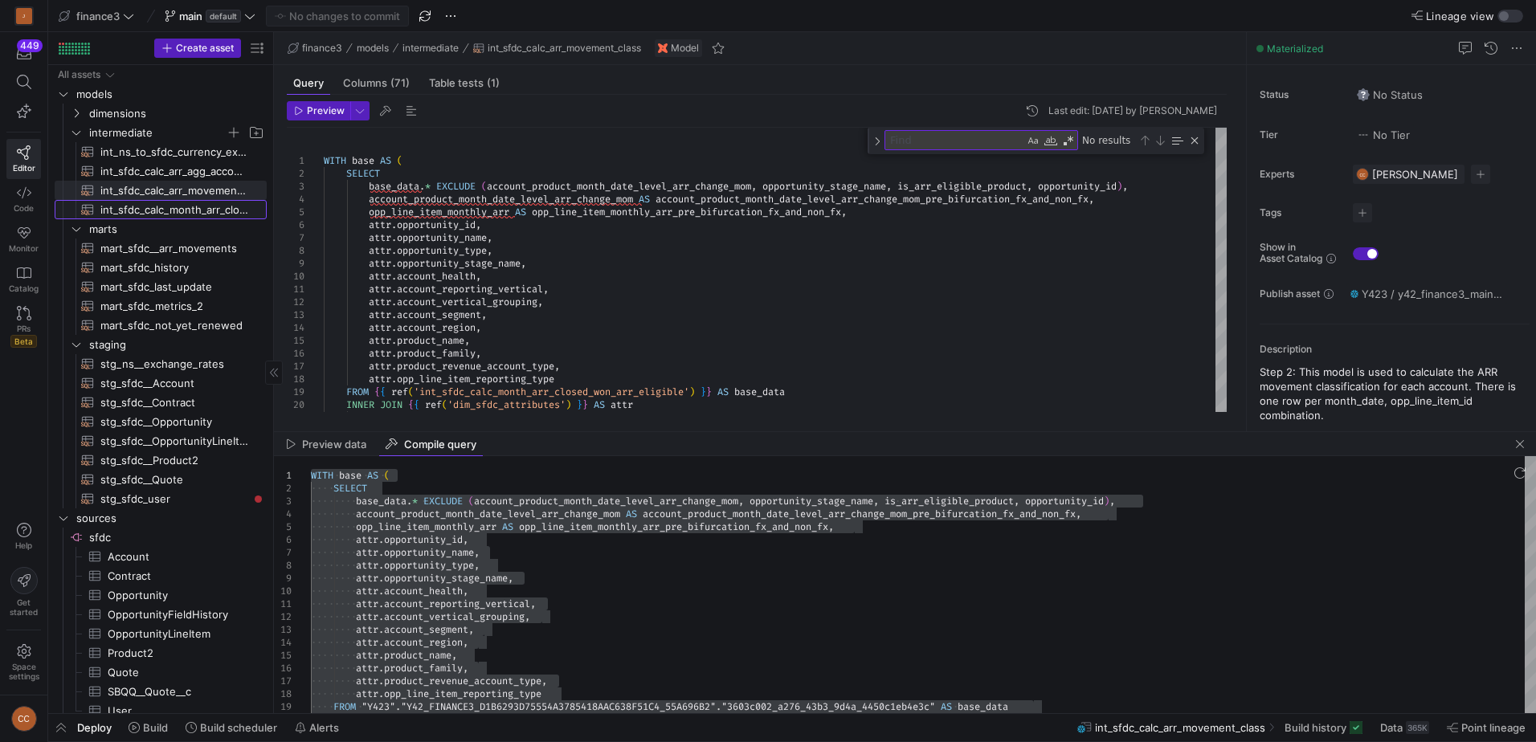
click at [149, 212] on span "int_sfdc_calc_month_arr_closed_won_arr_eligible​​​​​​​​​​" at bounding box center [174, 210] width 148 height 18
type textarea "WITH opp_line_items AS ( SELECT *, opp_line_item_arr_begins_date as start_date,…"
